Goal: Transaction & Acquisition: Purchase product/service

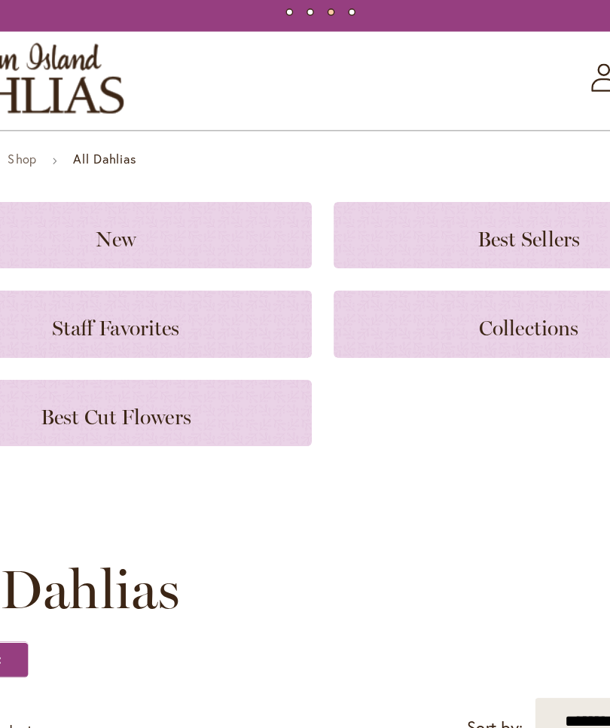
click at [109, 280] on span "Staff Favorites" at bounding box center [155, 289] width 93 height 18
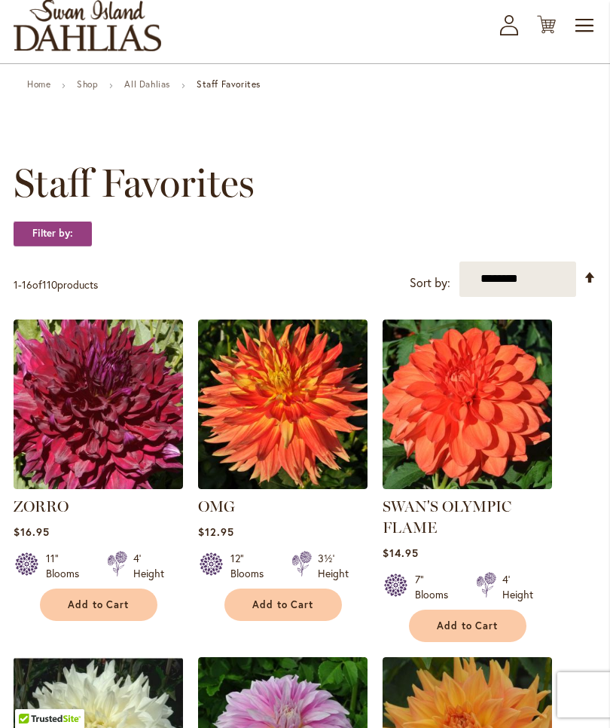
scroll to position [82, 0]
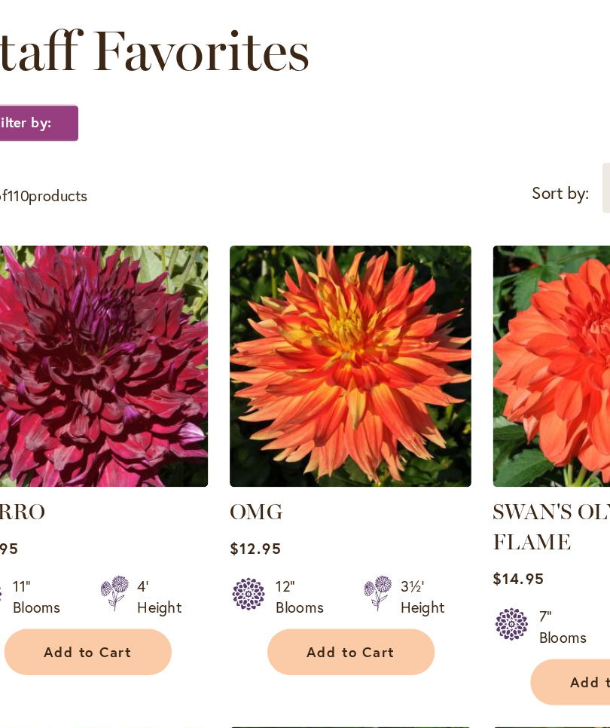
click at [239, 589] on button "Add to Cart" at bounding box center [284, 605] width 118 height 32
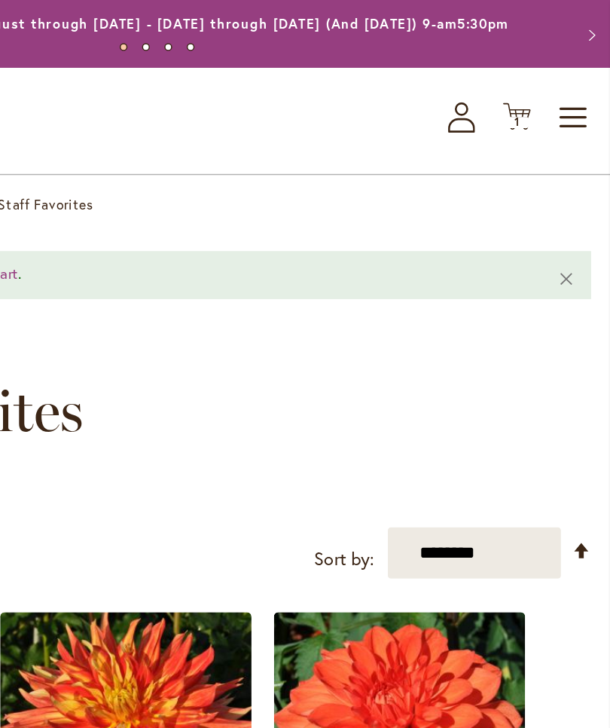
scroll to position [0, 0]
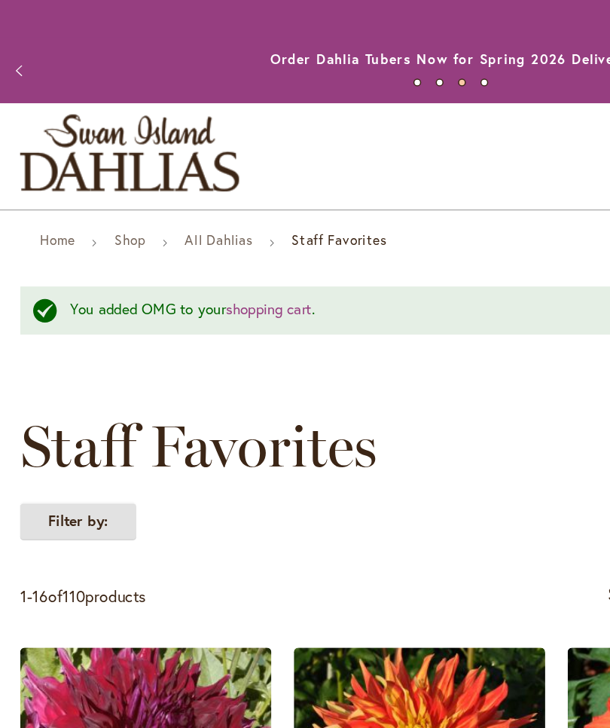
click at [42, 366] on strong "Filter by:" at bounding box center [53, 357] width 78 height 26
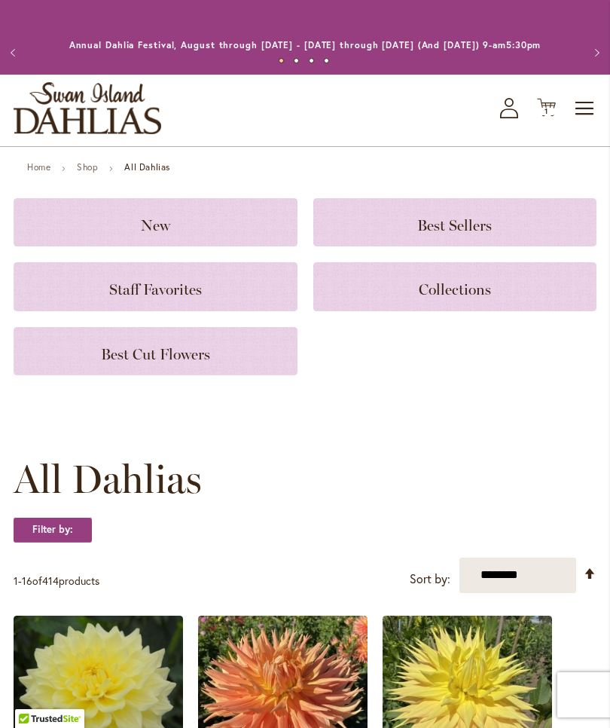
click at [519, 231] on h3 "Best Sellers" at bounding box center [456, 222] width 248 height 17
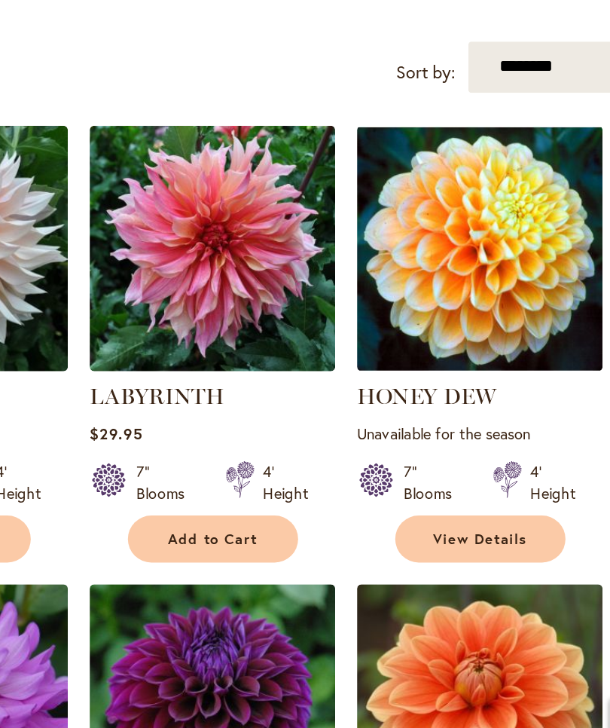
scroll to position [127, 0]
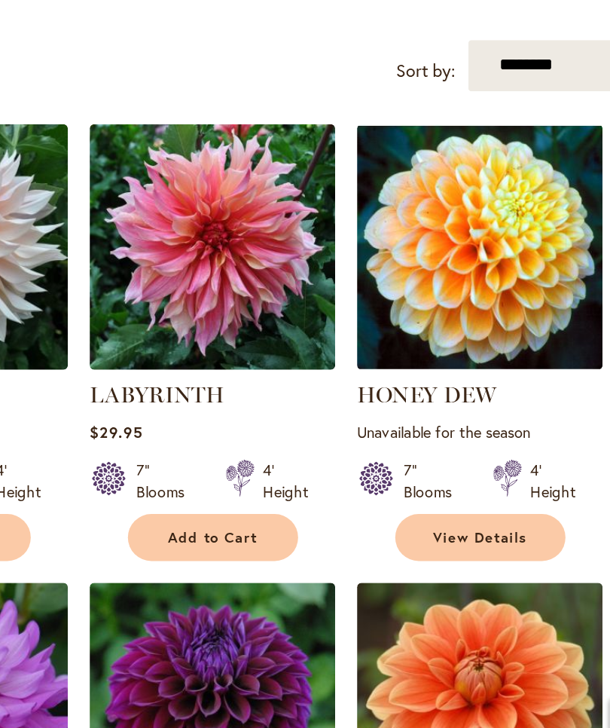
click at [198, 275] on img at bounding box center [283, 360] width 170 height 170
